Goal: Entertainment & Leisure: Consume media (video, audio)

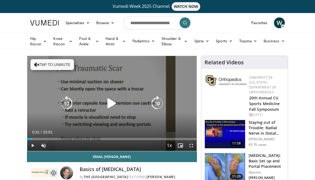
click at [112, 106] on icon "Video Player" at bounding box center [111, 103] width 15 height 15
click at [64, 64] on button "Tap to unmute" at bounding box center [51, 64] width 43 height 11
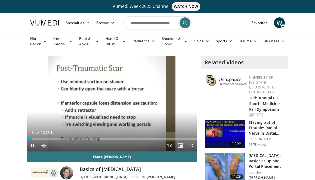
click at [189, 146] on span "Video Player" at bounding box center [191, 145] width 11 height 11
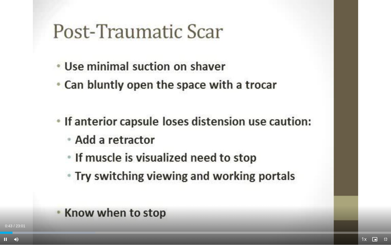
click at [5, 180] on span "Video Player" at bounding box center [5, 238] width 11 height 11
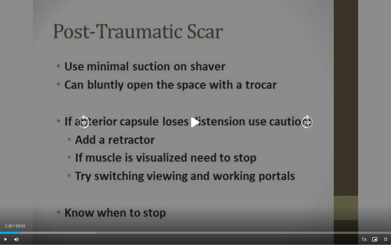
click at [83, 123] on icon "Video Player" at bounding box center [83, 122] width 15 height 15
click at [84, 124] on icon "Video Player" at bounding box center [83, 122] width 15 height 15
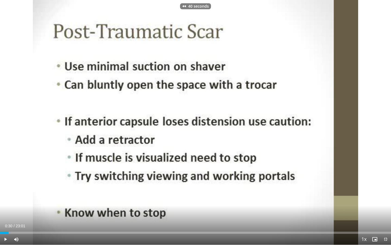
click at [6, 180] on span "Video Player" at bounding box center [5, 238] width 11 height 11
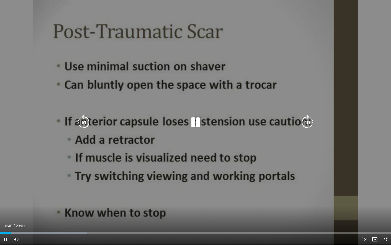
click at [308, 121] on icon "Video Player" at bounding box center [307, 122] width 15 height 15
click at [81, 125] on icon "Video Player" at bounding box center [83, 122] width 15 height 15
click at [196, 122] on icon "Video Player" at bounding box center [195, 122] width 15 height 15
click at [196, 123] on icon "Video Player" at bounding box center [195, 122] width 15 height 15
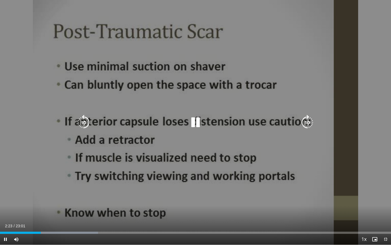
click at [306, 118] on icon "Video Player" at bounding box center [307, 122] width 15 height 15
click at [306, 120] on icon "Video Player" at bounding box center [307, 122] width 15 height 15
click at [260, 86] on div "10 seconds Tap to unmute" at bounding box center [195, 122] width 391 height 244
click at [197, 118] on icon "Video Player" at bounding box center [195, 122] width 15 height 15
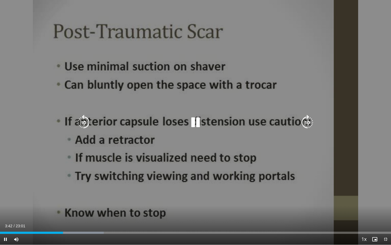
click at [85, 125] on icon "Video Player" at bounding box center [83, 122] width 15 height 15
click at [84, 120] on icon "Video Player" at bounding box center [83, 122] width 15 height 15
click at [82, 122] on icon "Video Player" at bounding box center [83, 122] width 15 height 15
click at [196, 123] on icon "Video Player" at bounding box center [195, 122] width 15 height 15
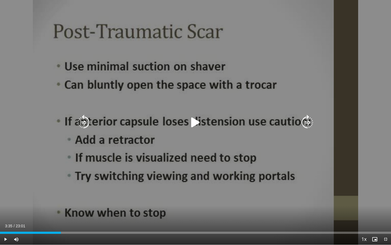
click at [194, 121] on icon "Video Player" at bounding box center [195, 122] width 15 height 15
click at [85, 119] on icon "Video Player" at bounding box center [83, 122] width 15 height 15
click at [305, 124] on icon "Video Player" at bounding box center [307, 122] width 15 height 15
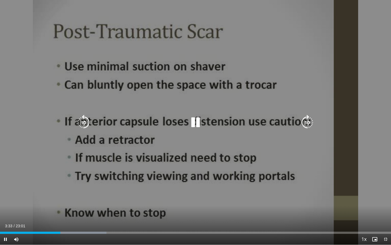
click at [198, 121] on icon "Video Player" at bounding box center [195, 122] width 15 height 15
click at [196, 121] on icon "Video Player" at bounding box center [195, 122] width 15 height 15
click at [244, 96] on div "10 seconds Tap to unmute" at bounding box center [195, 122] width 391 height 244
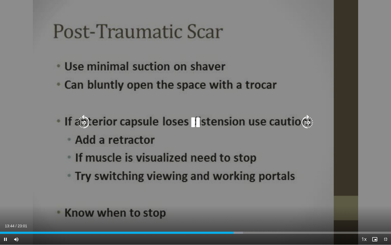
click at [307, 124] on icon "Video Player" at bounding box center [307, 122] width 15 height 15
click at [247, 85] on div "10 seconds Tap to unmute" at bounding box center [195, 122] width 391 height 244
click at [308, 120] on icon "Video Player" at bounding box center [307, 122] width 15 height 15
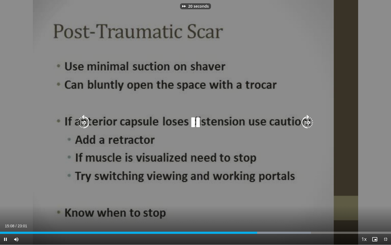
click at [223, 65] on div "20 seconds Tap to unmute" at bounding box center [195, 122] width 391 height 244
click at [85, 121] on icon "Video Player" at bounding box center [83, 122] width 15 height 15
click at [193, 121] on icon "Video Player" at bounding box center [195, 122] width 15 height 15
click at [312, 124] on icon "Video Player" at bounding box center [307, 122] width 15 height 15
click at [305, 120] on icon "Video Player" at bounding box center [307, 122] width 15 height 15
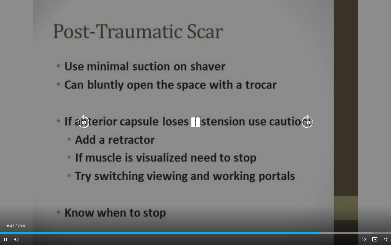
click at [305, 120] on icon "Video Player" at bounding box center [307, 122] width 15 height 15
click at [304, 121] on icon "Video Player" at bounding box center [307, 122] width 15 height 15
click at [305, 120] on icon "Video Player" at bounding box center [307, 122] width 15 height 15
click at [308, 123] on icon "Video Player" at bounding box center [307, 122] width 15 height 15
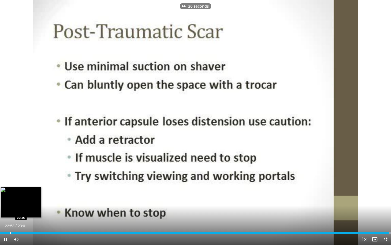
click at [10, 180] on div "Progress Bar" at bounding box center [10, 232] width 1 height 2
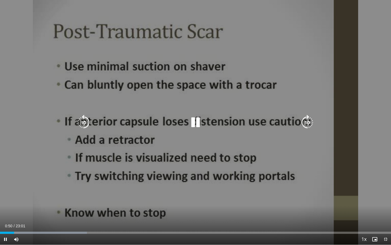
click at [307, 122] on icon "Video Player" at bounding box center [307, 122] width 15 height 15
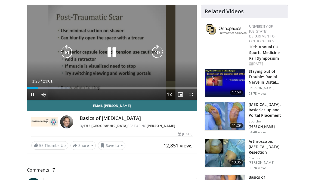
scroll to position [53, 0]
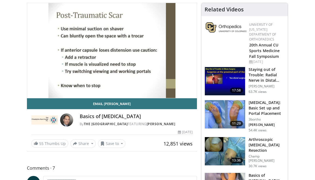
click at [227, 112] on img at bounding box center [225, 114] width 40 height 28
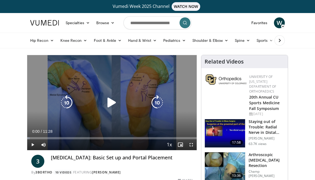
click at [108, 101] on icon "Video Player" at bounding box center [111, 102] width 15 height 15
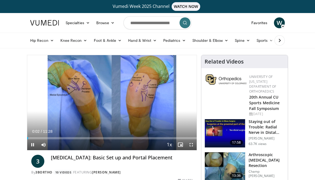
click at [193, 145] on span "Video Player" at bounding box center [191, 144] width 11 height 11
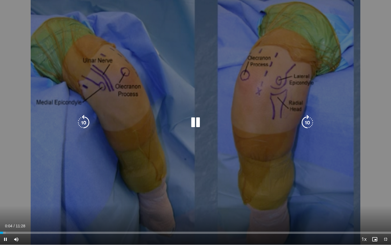
click at [305, 122] on icon "Video Player" at bounding box center [307, 122] width 15 height 15
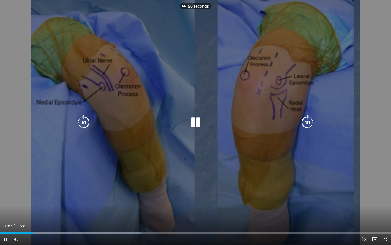
click at [305, 122] on icon "Video Player" at bounding box center [307, 122] width 15 height 15
click at [308, 122] on icon "Video Player" at bounding box center [307, 122] width 15 height 15
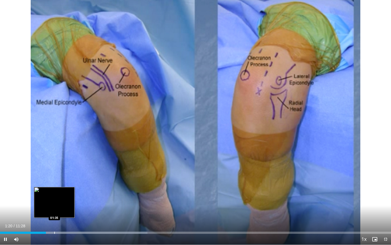
click at [54, 180] on div "Progress Bar" at bounding box center [54, 232] width 1 height 2
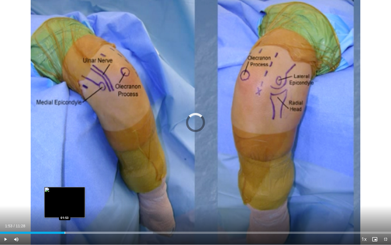
click at [65, 180] on div "Progress Bar" at bounding box center [65, 232] width 1 height 2
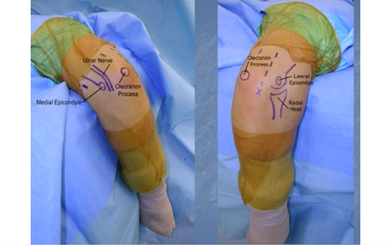
click at [73, 180] on div "70 seconds Tap to unmute" at bounding box center [195, 122] width 391 height 244
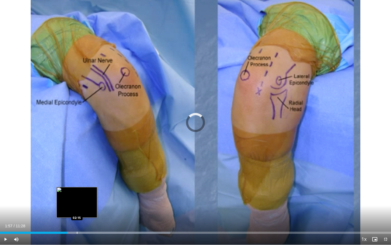
click at [77, 180] on div "Progress Bar" at bounding box center [77, 232] width 1 height 2
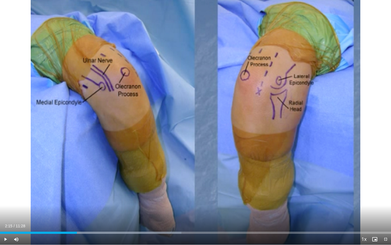
click at [5, 180] on span "Video Player" at bounding box center [5, 238] width 11 height 11
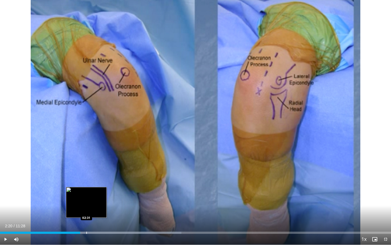
click at [86, 180] on div "Progress Bar" at bounding box center [86, 232] width 1 height 2
click at [94, 180] on div "Progress Bar" at bounding box center [93, 232] width 1 height 2
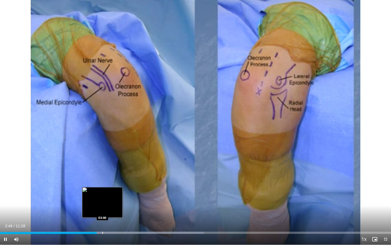
click at [103, 180] on div "Progress Bar" at bounding box center [102, 232] width 1 height 2
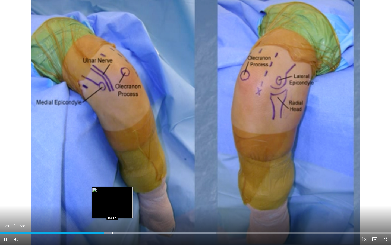
click at [113, 180] on div "Progress Bar" at bounding box center [112, 232] width 1 height 2
click at [121, 180] on div "Progress Bar" at bounding box center [121, 232] width 1 height 2
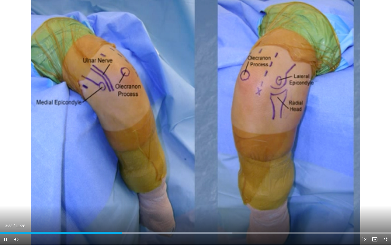
click at [6, 180] on span "Video Player" at bounding box center [5, 238] width 11 height 11
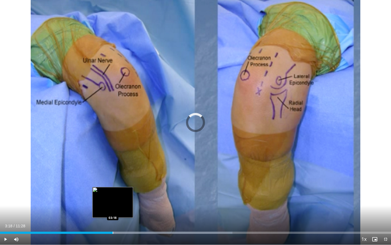
click at [113, 180] on div "Progress Bar" at bounding box center [113, 232] width 1 height 2
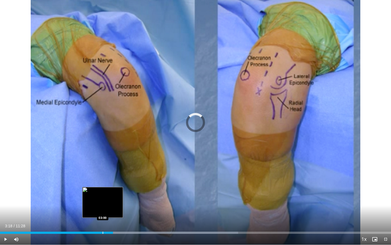
click at [103, 180] on div "Progress Bar" at bounding box center [103, 232] width 1 height 2
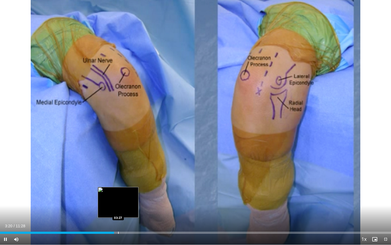
click at [118, 180] on div "Progress Bar" at bounding box center [118, 232] width 1 height 2
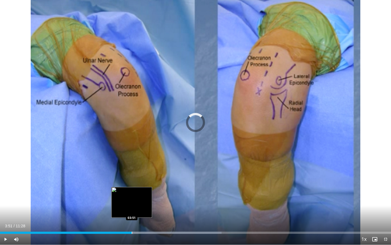
click at [132, 180] on div "Progress Bar" at bounding box center [132, 232] width 1 height 2
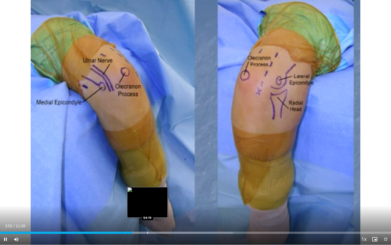
click at [148, 180] on div "Loaded : 59.56% 03:52 04:19" at bounding box center [195, 230] width 391 height 5
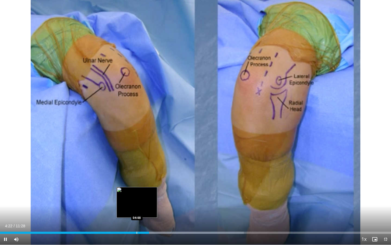
click at [137, 180] on div "Progress Bar" at bounding box center [137, 232] width 1 height 2
click at [133, 180] on div "03:53" at bounding box center [66, 232] width 133 height 2
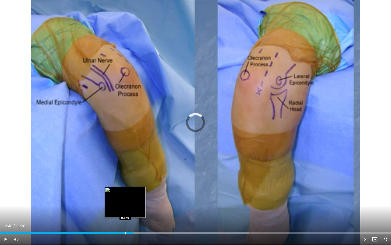
click at [125, 180] on div "Progress Bar" at bounding box center [125, 232] width 1 height 2
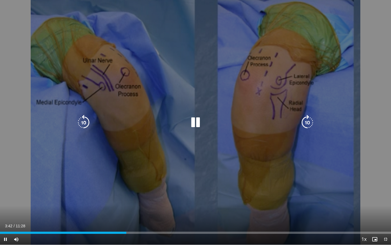
click at [306, 122] on icon "Video Player" at bounding box center [307, 122] width 15 height 15
click at [197, 123] on icon "Video Player" at bounding box center [195, 122] width 15 height 15
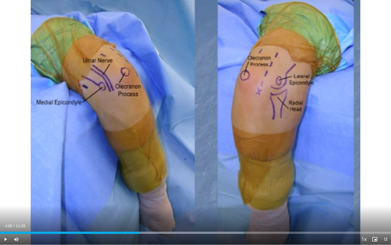
click at [5, 180] on span "Video Player" at bounding box center [5, 238] width 11 height 11
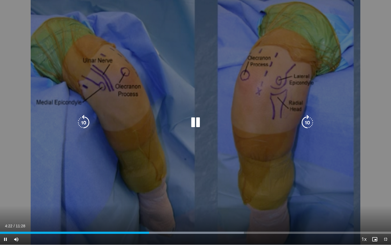
click at [82, 126] on icon "Video Player" at bounding box center [83, 122] width 15 height 15
click at [306, 121] on icon "Video Player" at bounding box center [307, 122] width 15 height 15
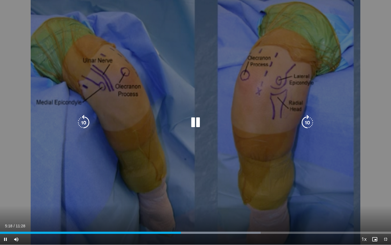
click at [303, 121] on icon "Video Player" at bounding box center [307, 122] width 15 height 15
click at [305, 124] on icon "Video Player" at bounding box center [307, 122] width 15 height 15
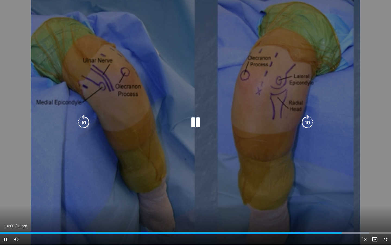
click at [312, 125] on icon "Video Player" at bounding box center [307, 122] width 15 height 15
click at [309, 123] on icon "Video Player" at bounding box center [307, 122] width 15 height 15
click at [306, 121] on icon "Video Player" at bounding box center [307, 122] width 15 height 15
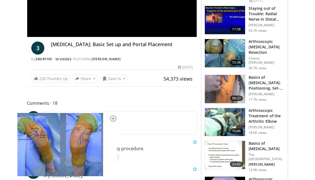
scroll to position [114, 0]
click at [225, 85] on img at bounding box center [225, 89] width 40 height 28
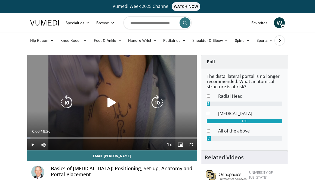
click at [109, 106] on icon "Video Player" at bounding box center [111, 102] width 15 height 15
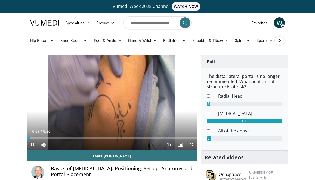
click at [189, 145] on span "Video Player" at bounding box center [191, 144] width 11 height 11
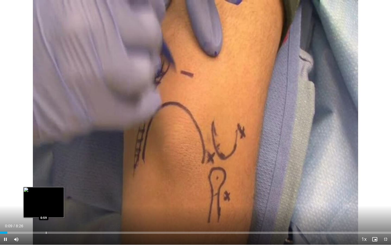
click at [43, 180] on div "Loaded : 1.93% 0:09 0:59" at bounding box center [195, 230] width 391 height 5
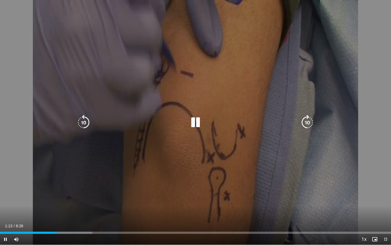
click at [308, 125] on icon "Video Player" at bounding box center [307, 122] width 15 height 15
click at [306, 121] on icon "Video Player" at bounding box center [307, 122] width 15 height 15
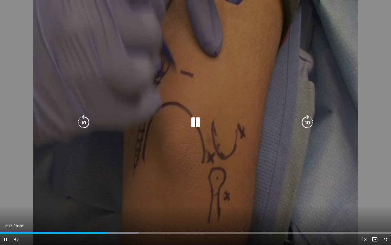
click at [308, 121] on icon "Video Player" at bounding box center [307, 122] width 15 height 15
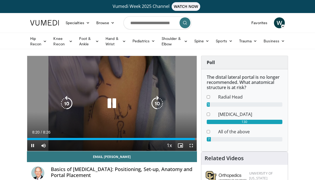
click at [109, 102] on icon "Video Player" at bounding box center [111, 103] width 15 height 15
